Goal: Find specific page/section: Find specific page/section

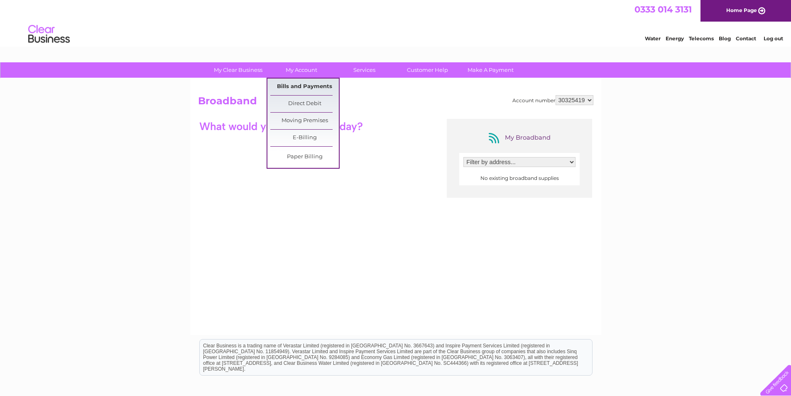
click at [297, 90] on link "Bills and Payments" at bounding box center [304, 86] width 69 height 17
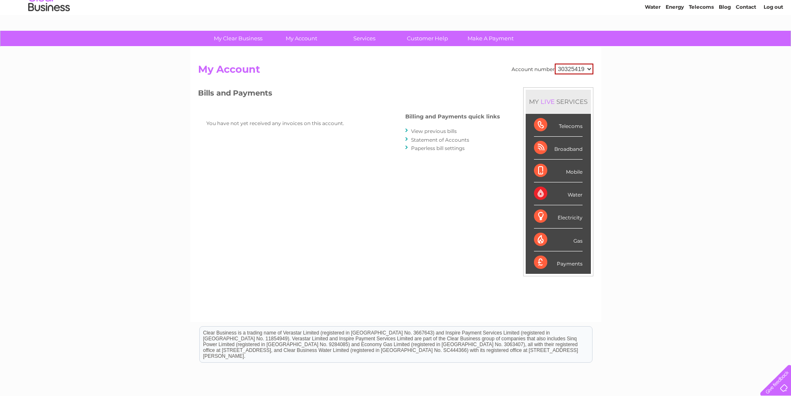
scroll to position [23, 0]
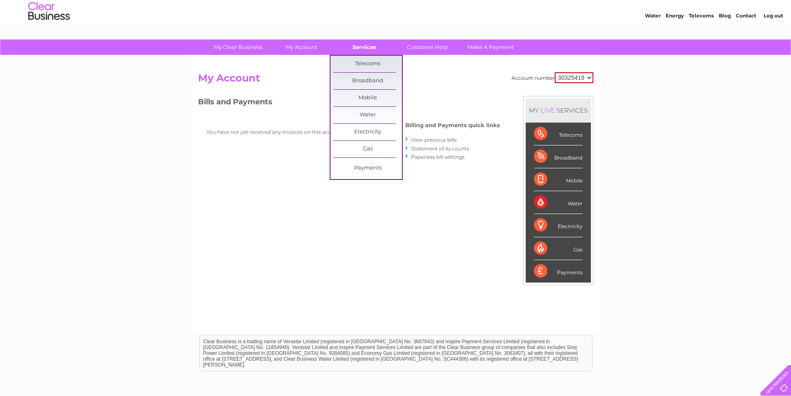
click at [354, 50] on link "Services" at bounding box center [364, 46] width 69 height 15
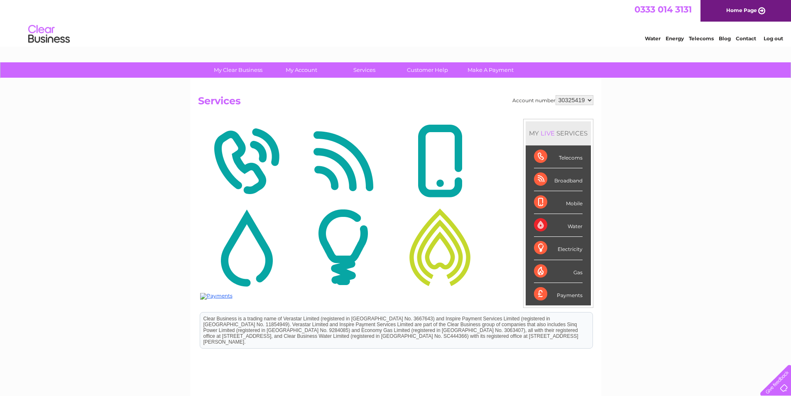
click at [348, 166] on img at bounding box center [343, 161] width 93 height 81
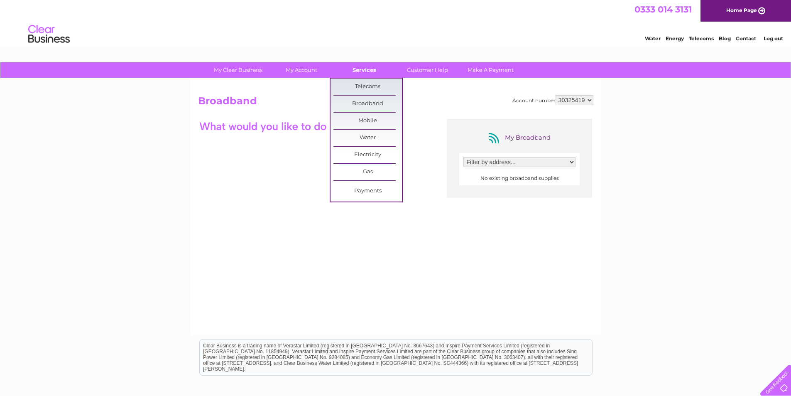
click at [362, 71] on link "Services" at bounding box center [364, 69] width 69 height 15
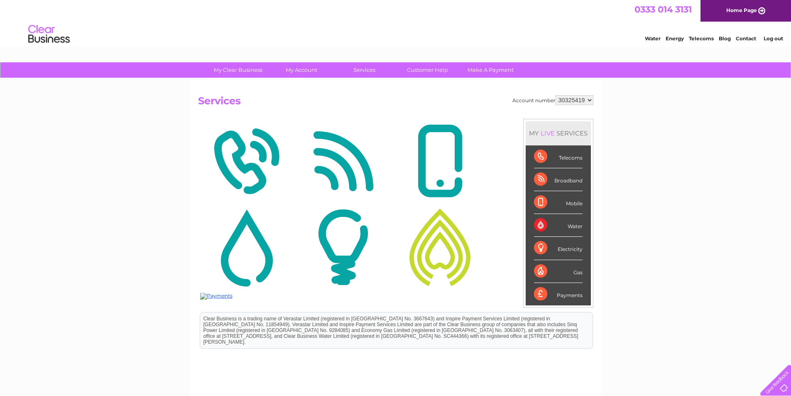
click at [264, 155] on img at bounding box center [246, 161] width 93 height 81
